Goal: Transaction & Acquisition: Purchase product/service

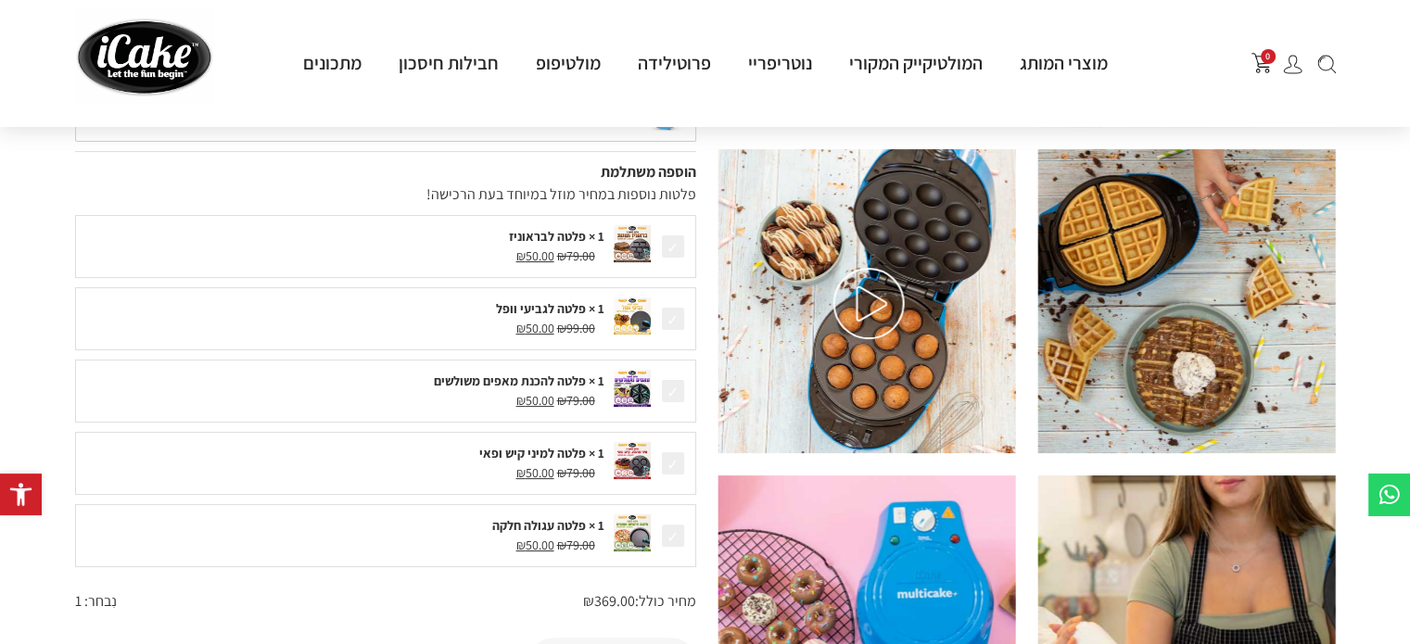
scroll to position [148, 0]
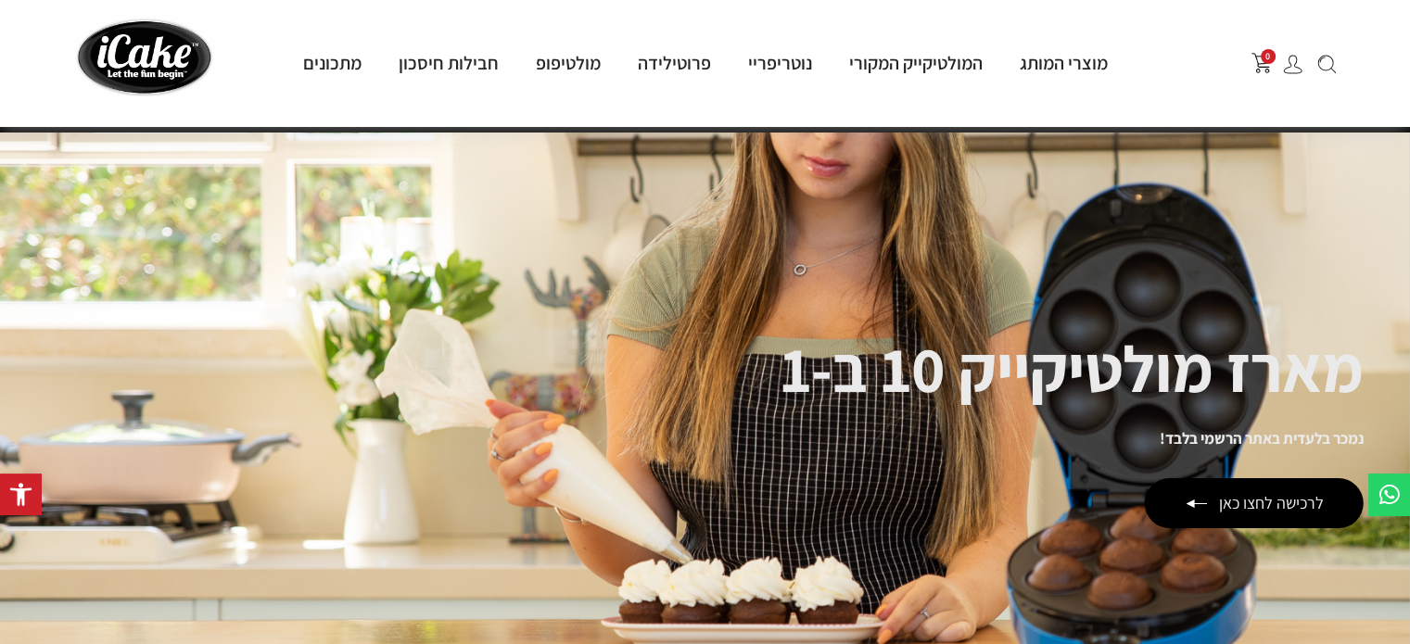
scroll to position [223, 0]
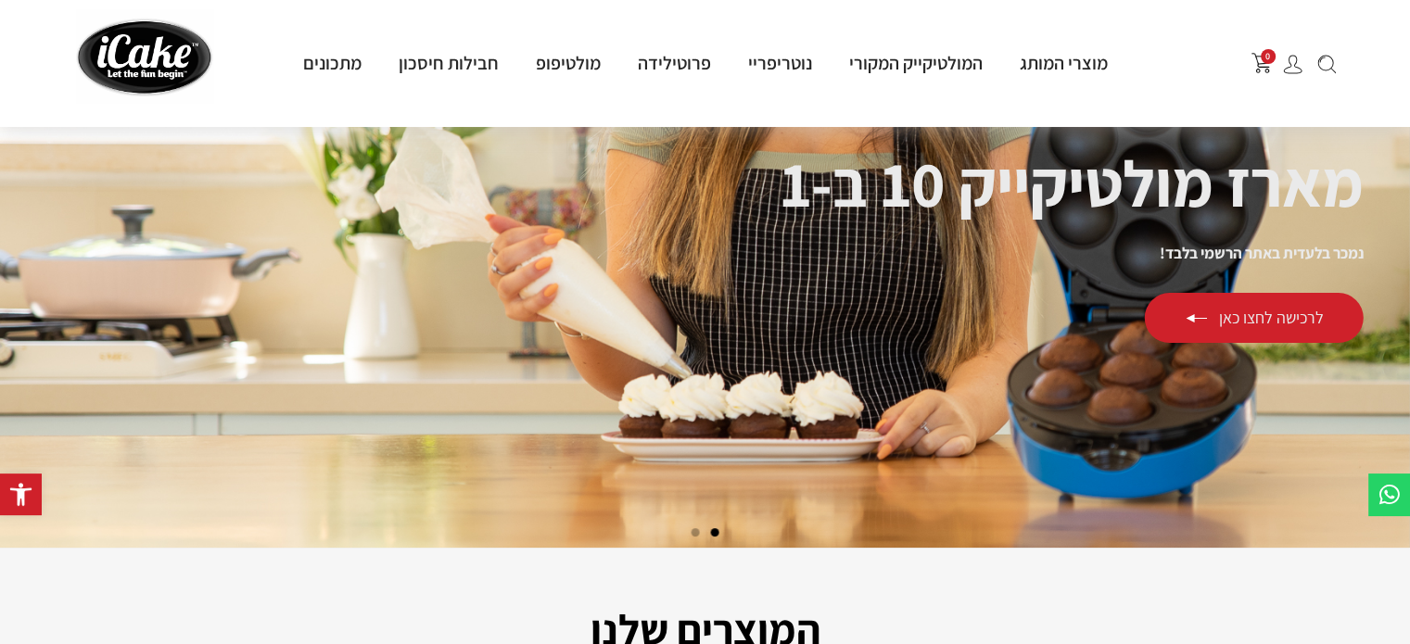
click at [1250, 311] on div "לרכישה לחצו כאן" at bounding box center [1254, 318] width 219 height 50
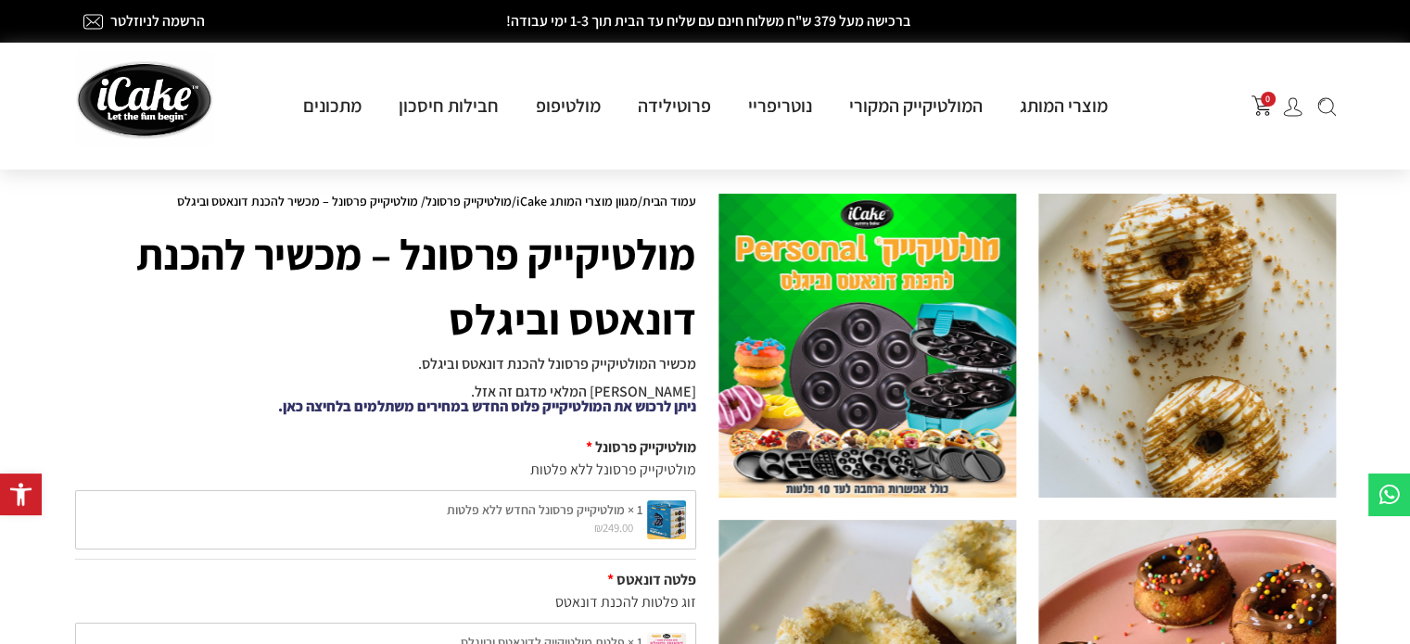
click at [481, 402] on link "ניתן לרכוש את המולטיקייק פלוס החדש במחירים משתלמים בלחיצה כאן." at bounding box center [487, 406] width 418 height 19
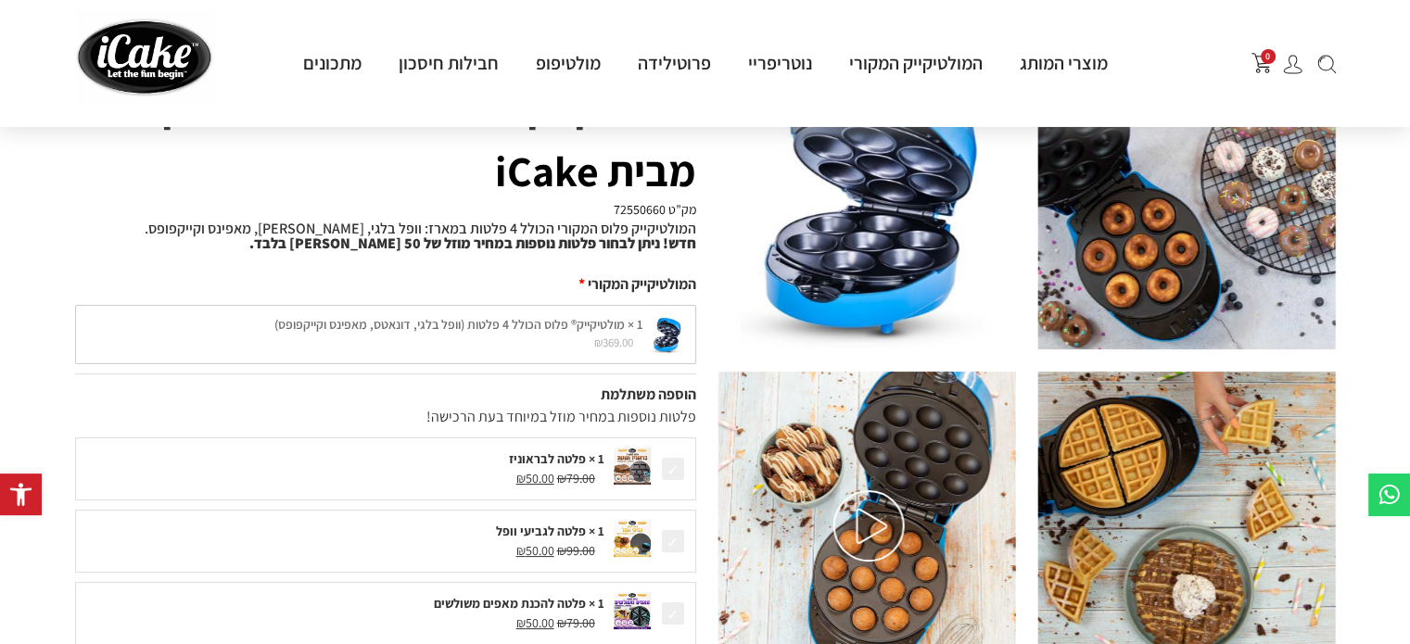
scroll to position [185, 0]
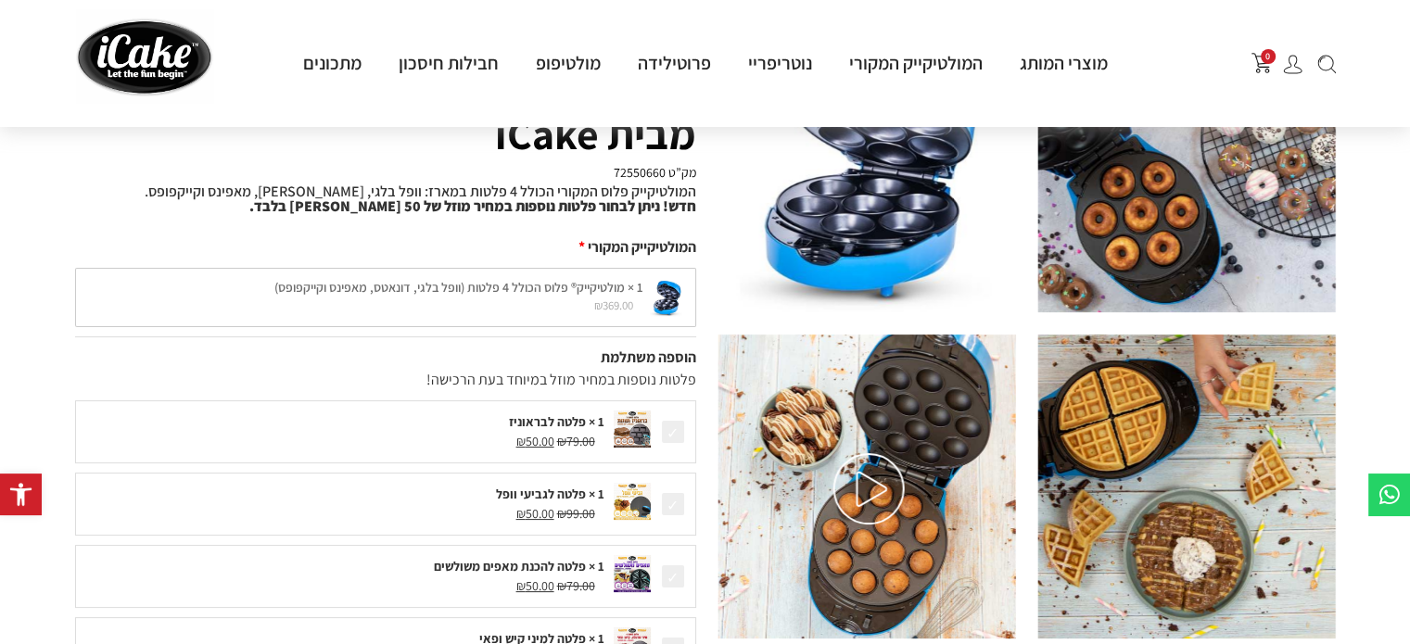
click at [875, 476] on img at bounding box center [869, 488] width 71 height 71
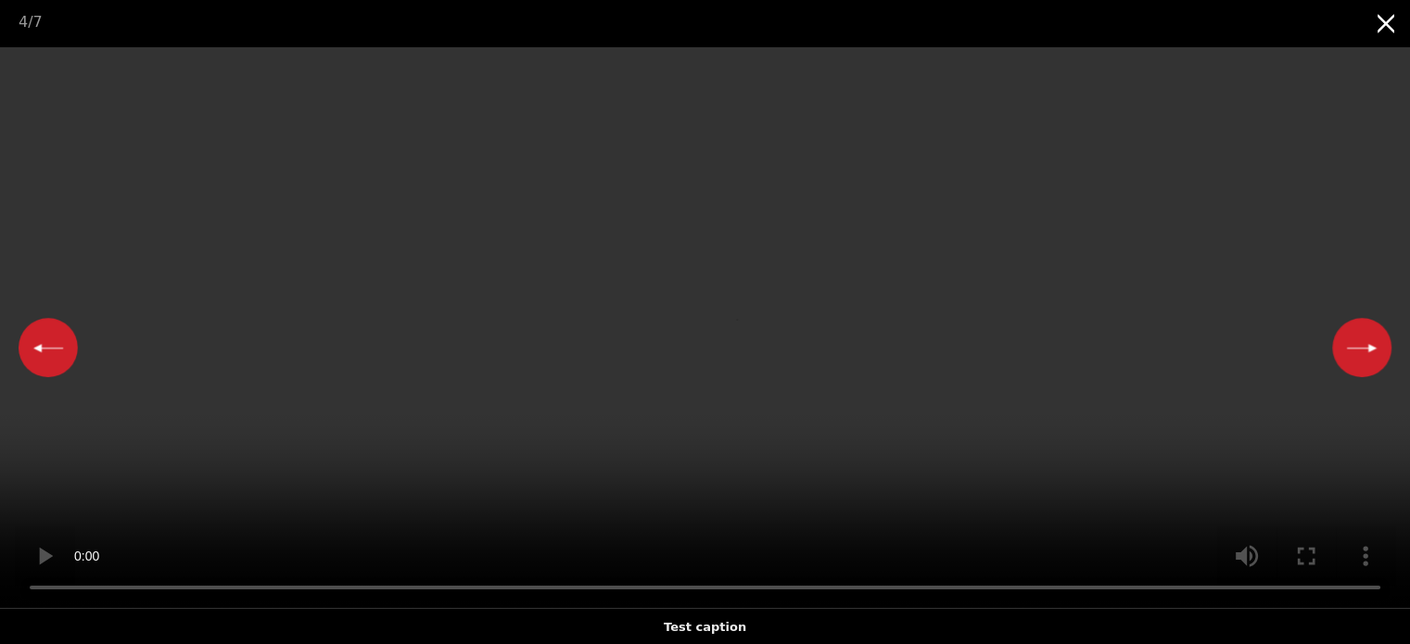
scroll to position [749, 0]
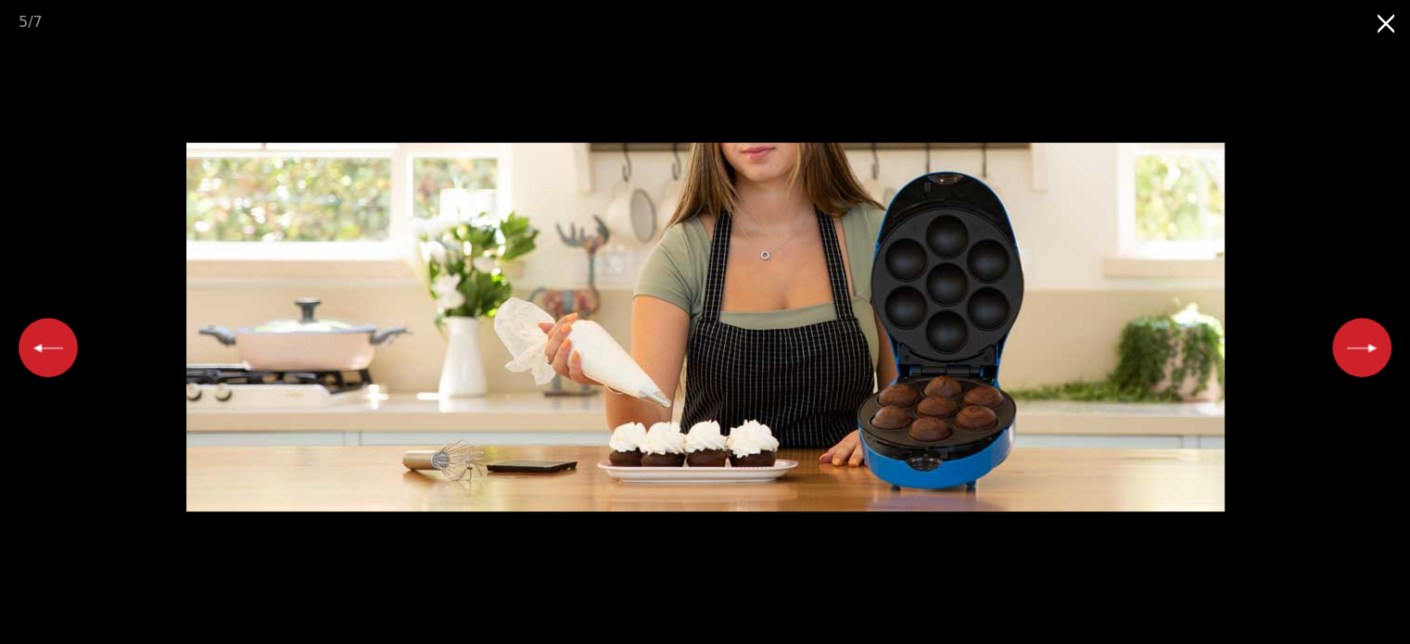
click at [1391, 29] on button "Close gallery" at bounding box center [1387, 22] width 46 height 44
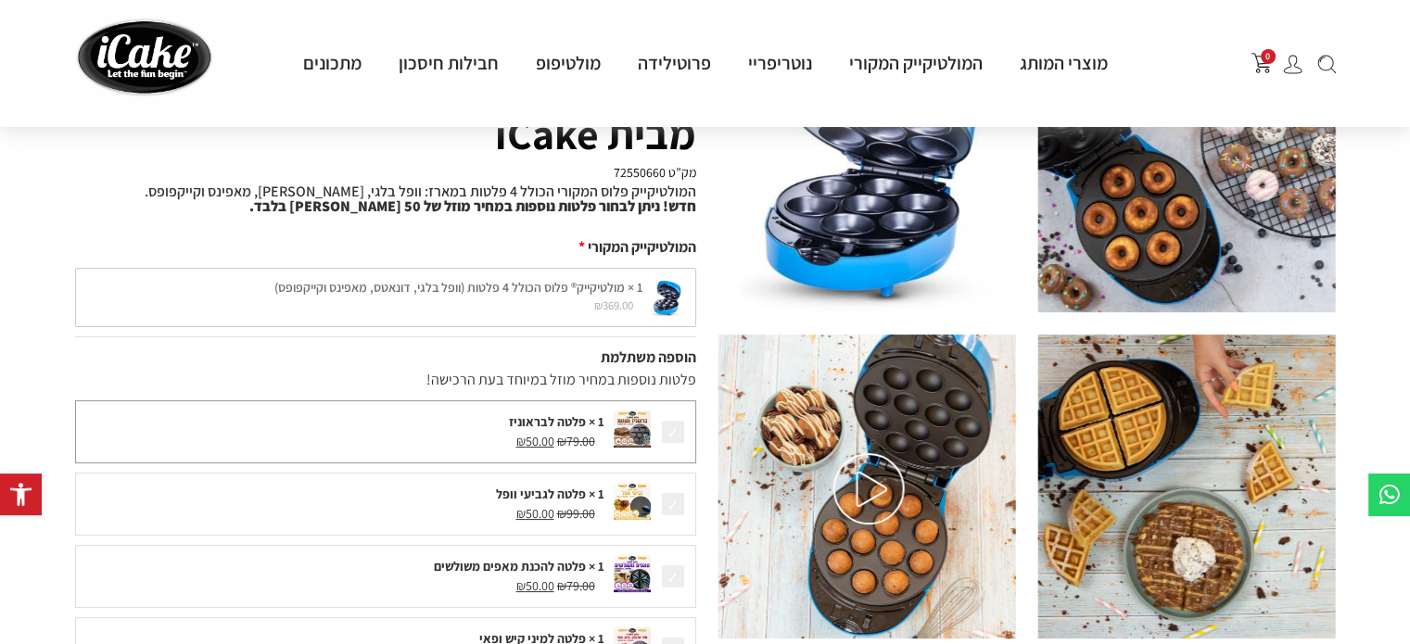
click at [631, 430] on img at bounding box center [632, 429] width 37 height 37
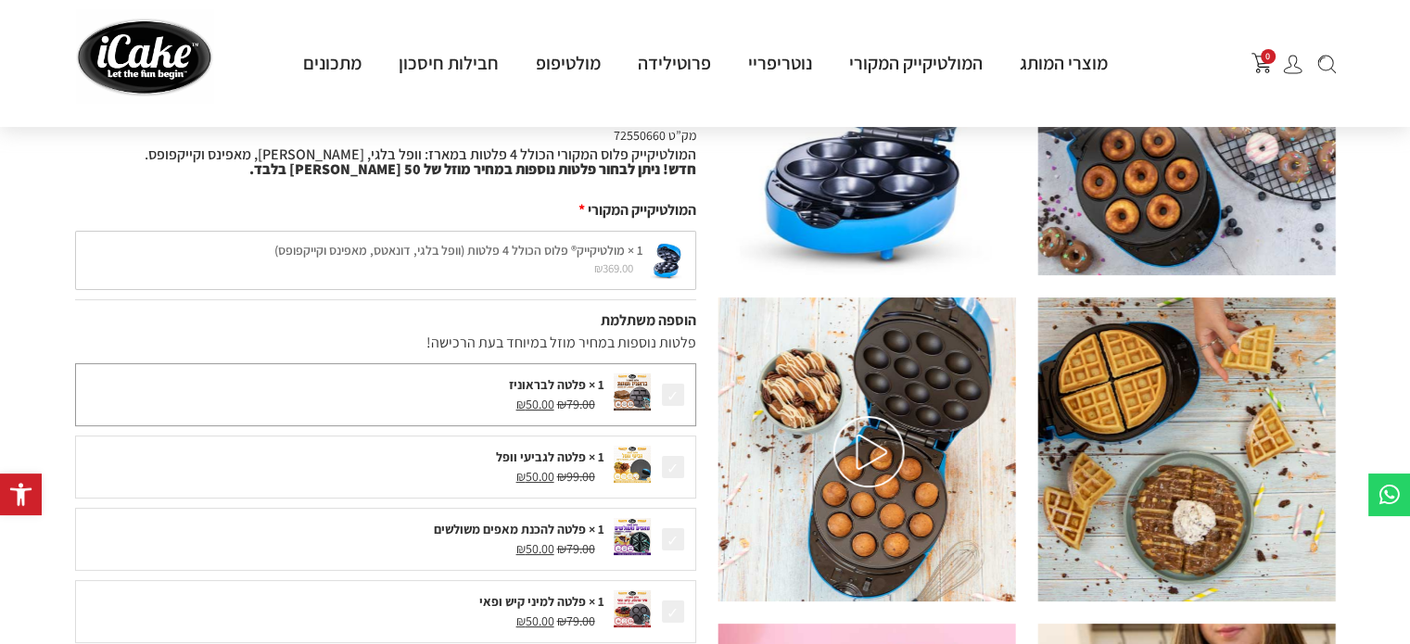
scroll to position [260, 0]
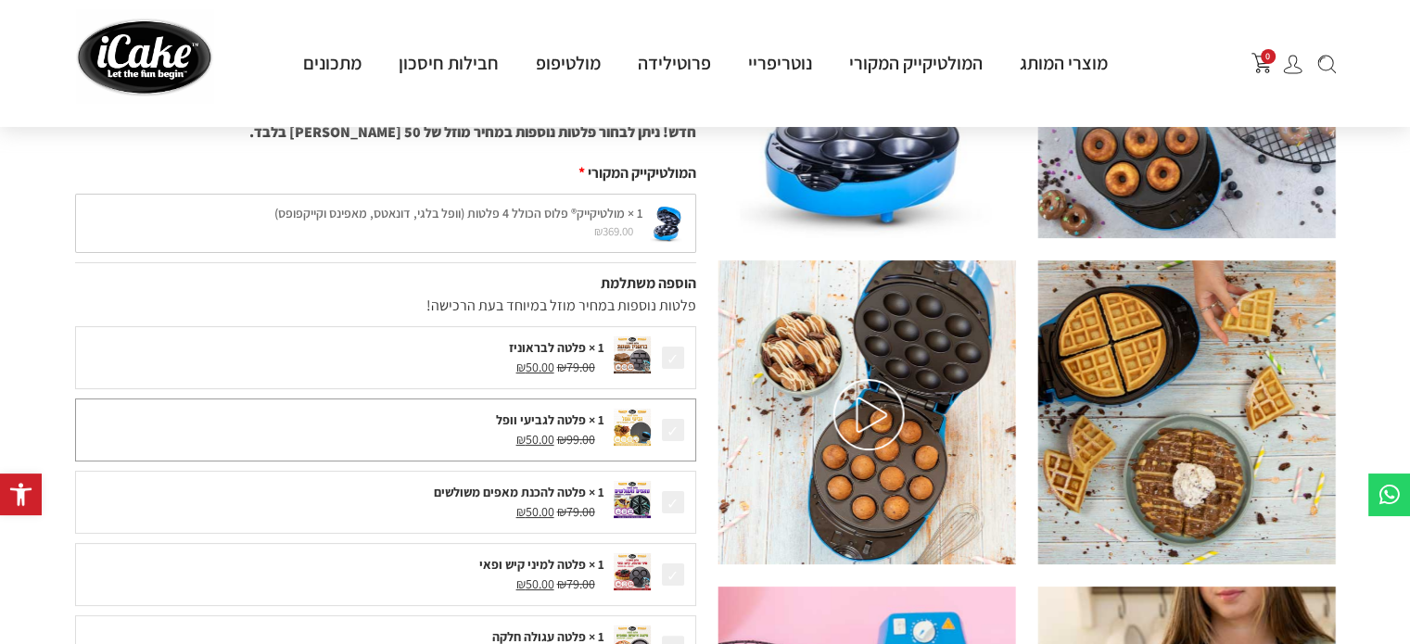
click at [632, 421] on img at bounding box center [632, 427] width 37 height 37
click at [576, 415] on div "1 × פלטה לגביעי וופל" at bounding box center [344, 420] width 519 height 19
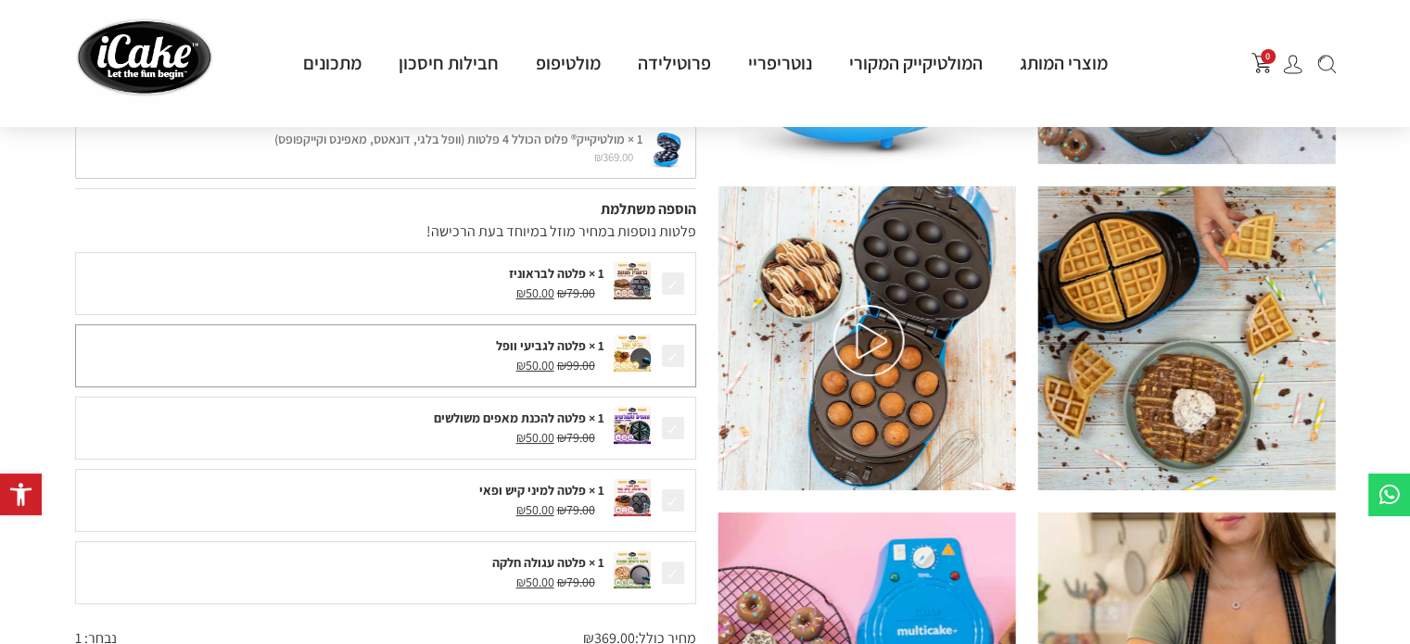
scroll to position [371, 0]
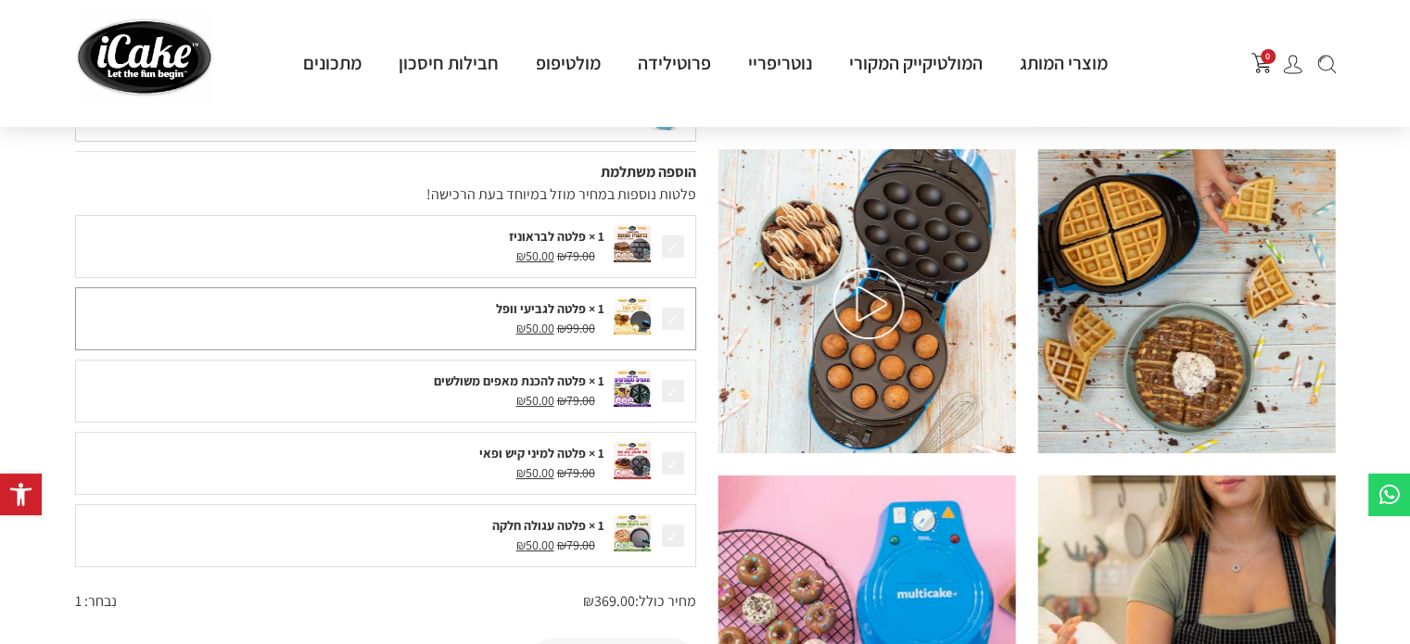
click at [679, 318] on span at bounding box center [673, 319] width 26 height 26
click at [666, 388] on span at bounding box center [673, 391] width 26 height 26
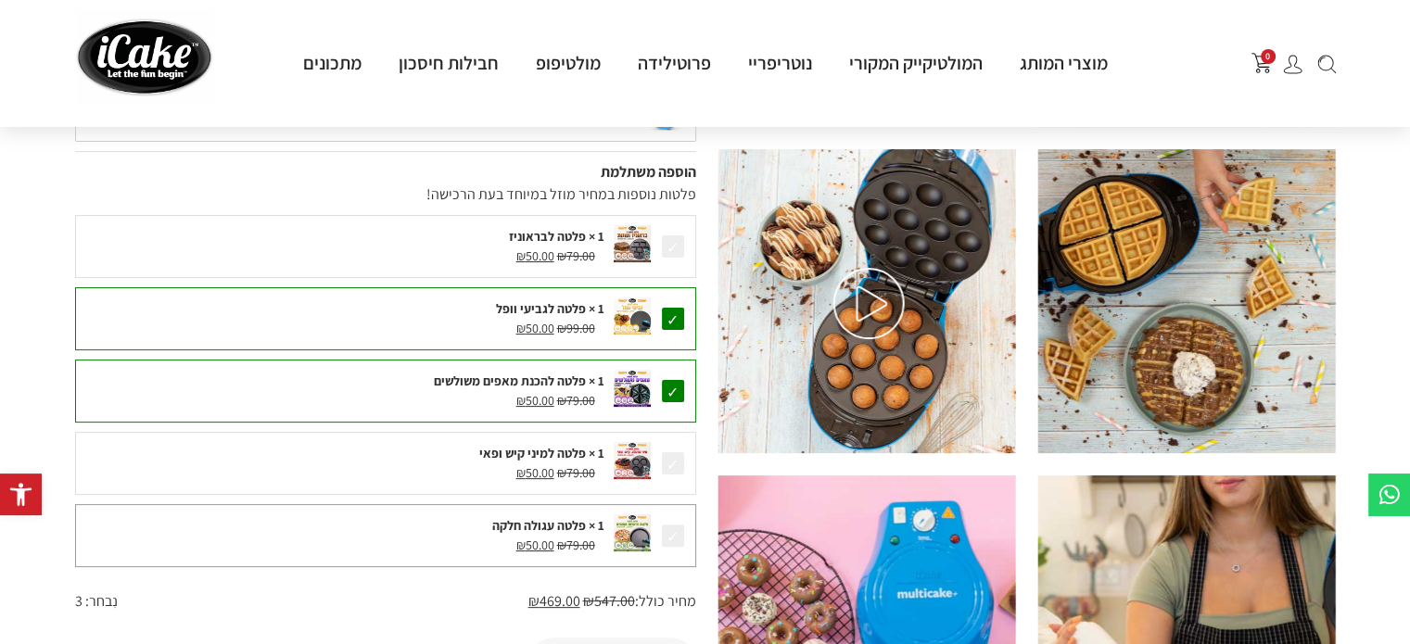
click at [675, 529] on span at bounding box center [673, 536] width 26 height 26
